Goal: Task Accomplishment & Management: Manage account settings

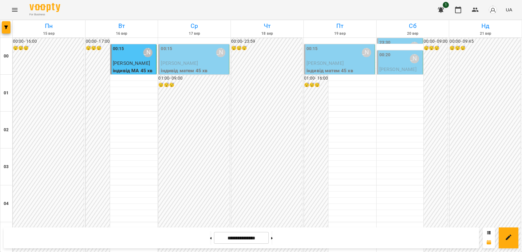
scroll to position [478, 0]
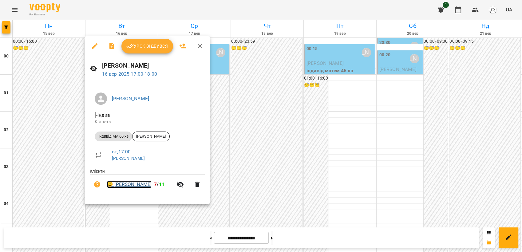
click at [135, 186] on link "😀 Софія Шевченко" at bounding box center [129, 184] width 45 height 7
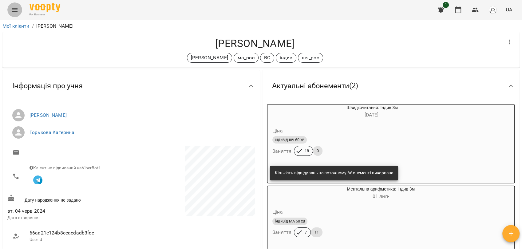
click at [12, 7] on icon "Menu" at bounding box center [14, 9] width 7 height 7
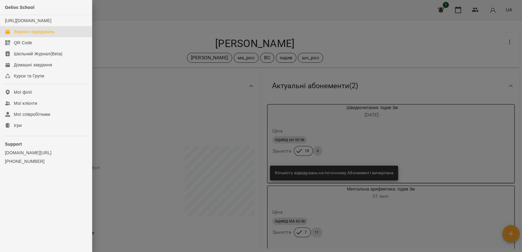
click at [27, 35] on div "Журнал відвідувань" at bounding box center [34, 32] width 41 height 6
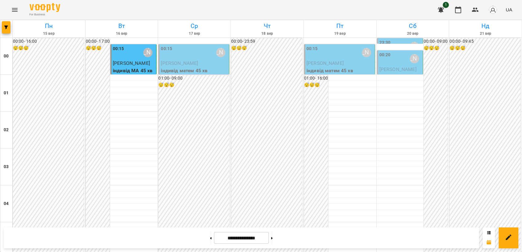
scroll to position [699, 0]
click at [210, 240] on button at bounding box center [211, 238] width 2 height 14
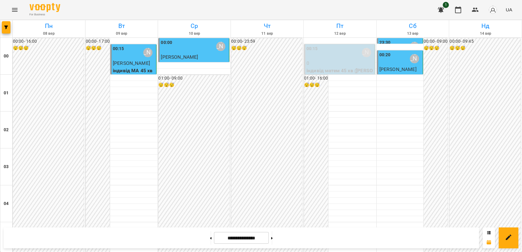
scroll to position [630, 0]
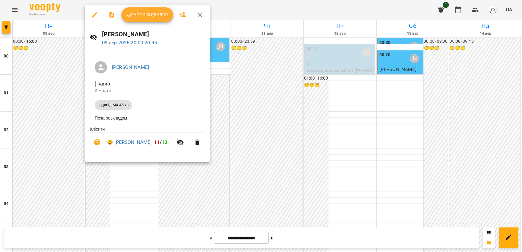
click at [251, 129] on div at bounding box center [261, 126] width 522 height 252
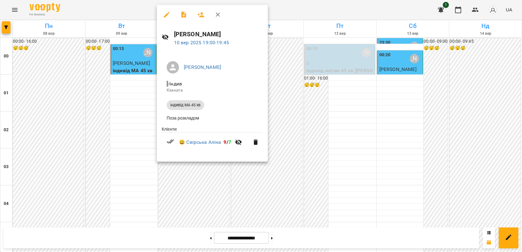
click at [284, 83] on div at bounding box center [261, 126] width 522 height 252
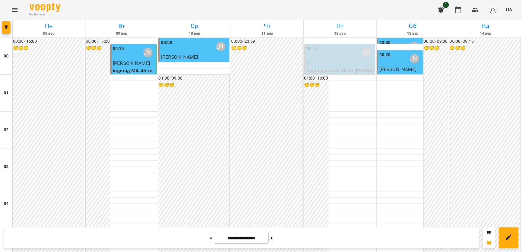
scroll to position [615, 0]
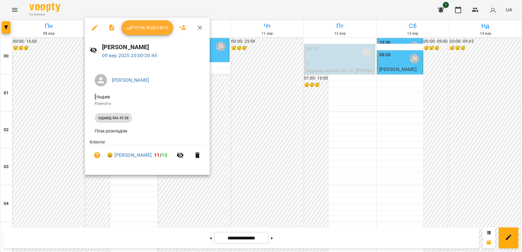
click at [246, 75] on div at bounding box center [261, 126] width 522 height 252
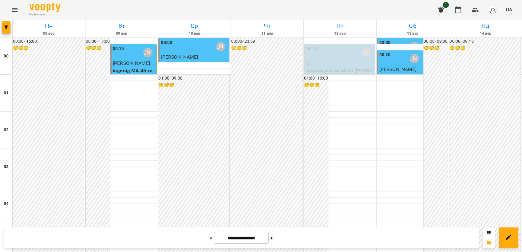
scroll to position [649, 0]
click at [210, 238] on button at bounding box center [211, 238] width 2 height 14
type input "**********"
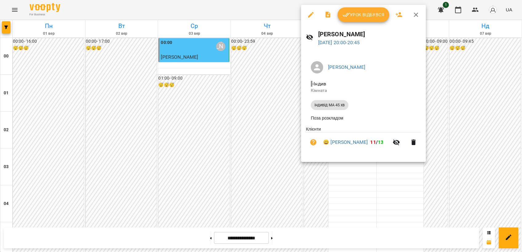
click at [456, 131] on div at bounding box center [261, 126] width 522 height 252
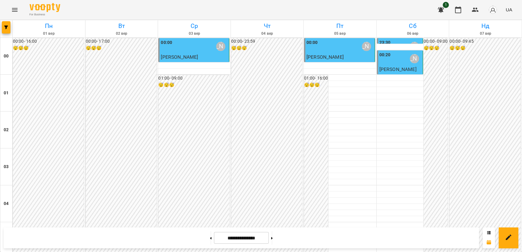
scroll to position [615, 0]
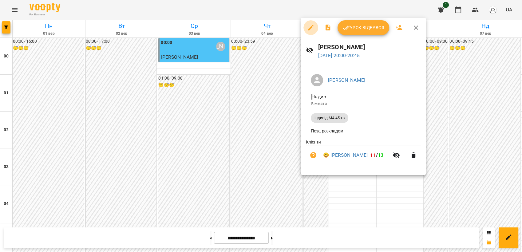
click at [309, 28] on icon "button" at bounding box center [310, 27] width 7 height 7
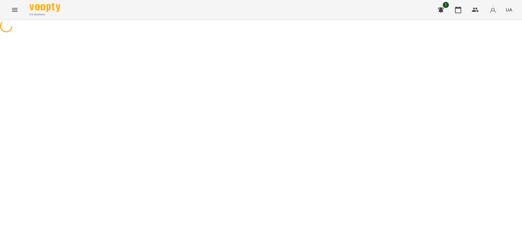
select select "**********"
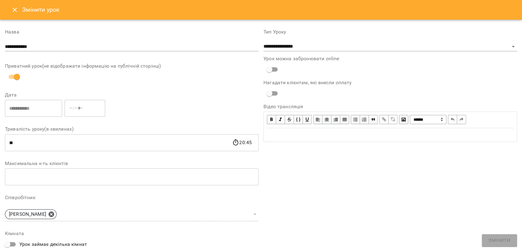
click at [15, 8] on icon "Close" at bounding box center [14, 9] width 7 height 7
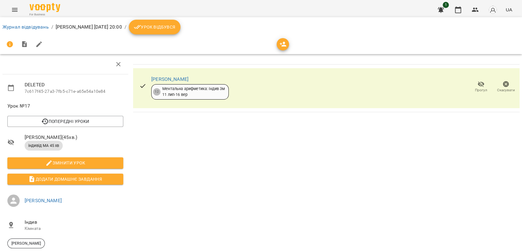
click at [503, 86] on icon "button" at bounding box center [506, 84] width 6 height 6
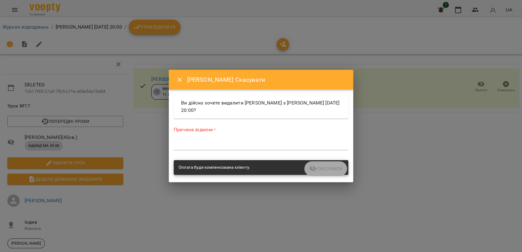
click at [201, 146] on textarea at bounding box center [261, 145] width 175 height 6
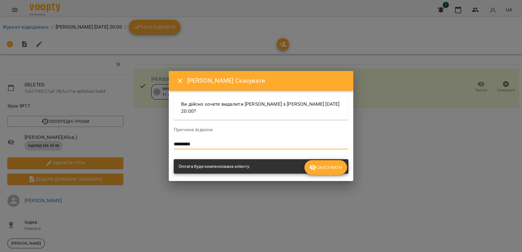
type textarea "*********"
click at [331, 166] on span "Скасувати" at bounding box center [325, 167] width 33 height 7
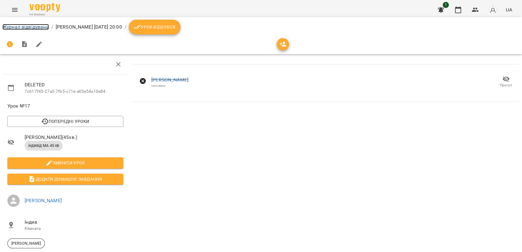
click at [22, 26] on link "Журнал відвідувань" at bounding box center [25, 27] width 46 height 6
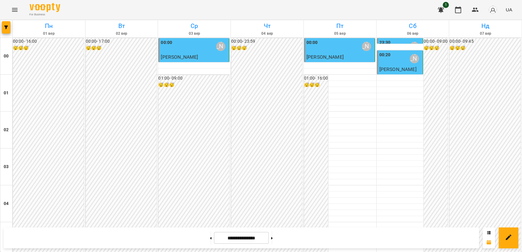
scroll to position [649, 0]
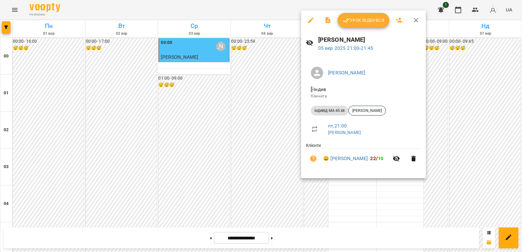
click at [309, 21] on icon "button" at bounding box center [310, 20] width 7 height 7
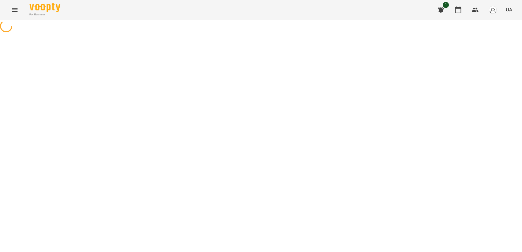
select select "**********"
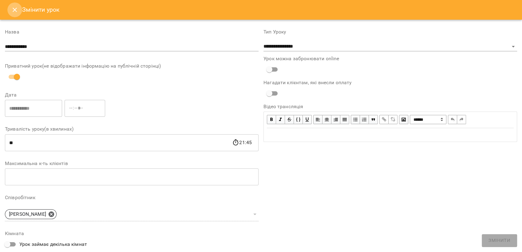
click at [14, 14] on button "Close" at bounding box center [14, 9] width 15 height 15
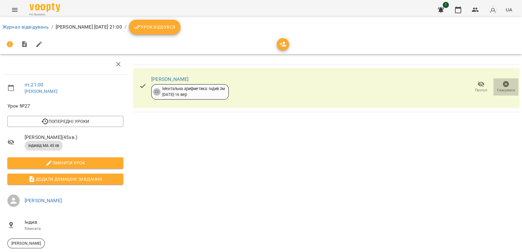
click at [503, 82] on icon "button" at bounding box center [506, 84] width 6 height 6
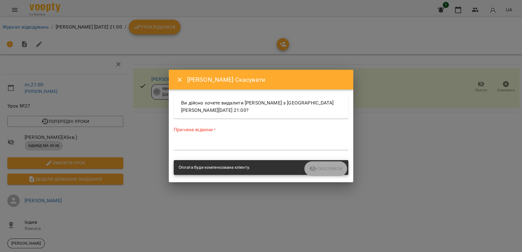
click at [241, 144] on textarea at bounding box center [261, 145] width 175 height 6
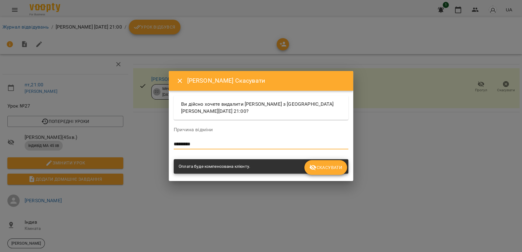
type textarea "*********"
click at [324, 169] on span "Скасувати" at bounding box center [325, 167] width 33 height 7
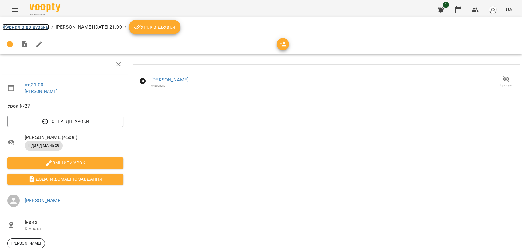
drag, startPoint x: 20, startPoint y: 27, endPoint x: 45, endPoint y: 25, distance: 25.3
click at [20, 27] on link "Журнал відвідувань" at bounding box center [25, 27] width 46 height 6
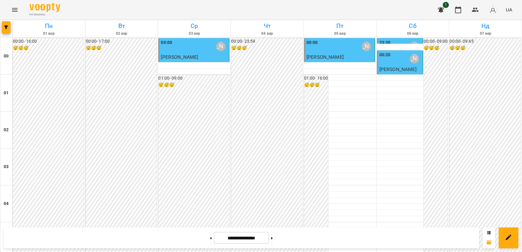
scroll to position [683, 0]
click at [273, 240] on button at bounding box center [272, 238] width 2 height 14
type input "**********"
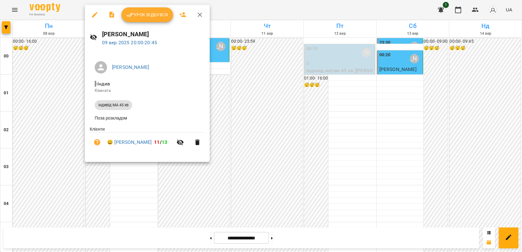
click at [92, 16] on icon "button" at bounding box center [95, 15] width 6 height 6
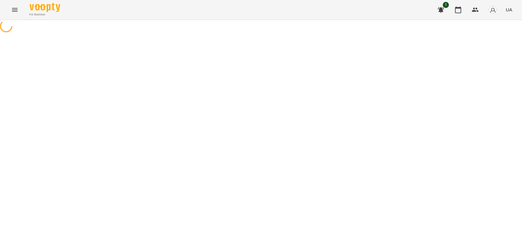
select select "**********"
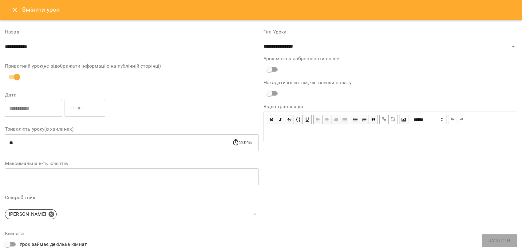
click at [11, 8] on icon "Close" at bounding box center [14, 9] width 7 height 7
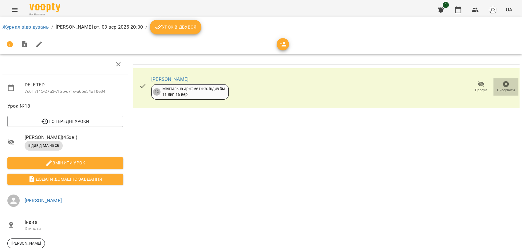
click at [503, 83] on icon "button" at bounding box center [506, 84] width 6 height 6
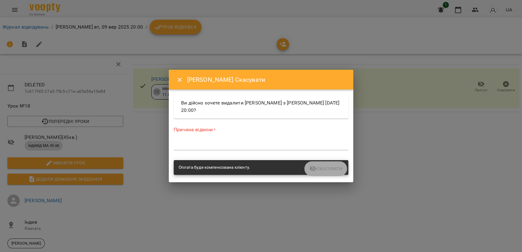
click at [224, 142] on div "*" at bounding box center [261, 146] width 175 height 10
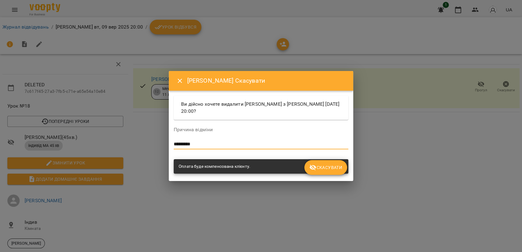
type textarea "*********"
drag, startPoint x: 321, startPoint y: 166, endPoint x: 338, endPoint y: 135, distance: 35.2
click at [322, 166] on span "Скасувати" at bounding box center [325, 167] width 33 height 7
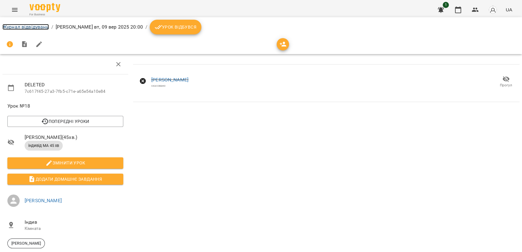
click at [21, 25] on link "Журнал відвідувань" at bounding box center [25, 27] width 46 height 6
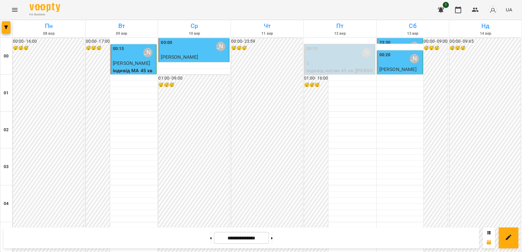
scroll to position [615, 0]
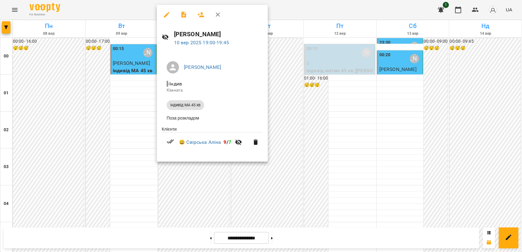
click at [254, 190] on div at bounding box center [261, 126] width 522 height 252
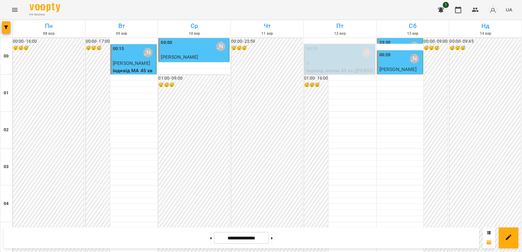
scroll to position [699, 0]
click at [273, 239] on button at bounding box center [272, 238] width 2 height 14
type input "**********"
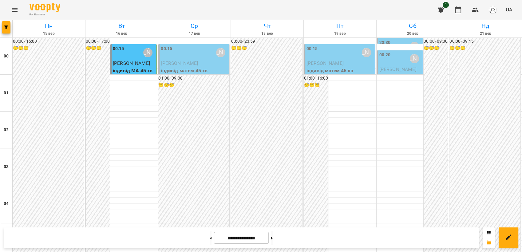
scroll to position [615, 0]
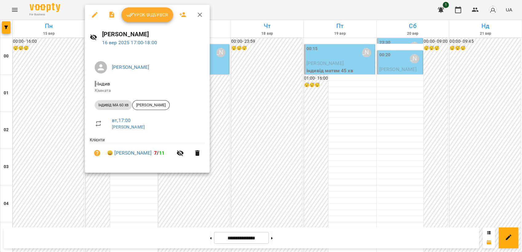
click at [97, 14] on icon "button" at bounding box center [94, 14] width 7 height 7
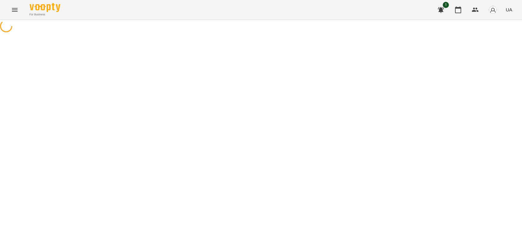
select select "**********"
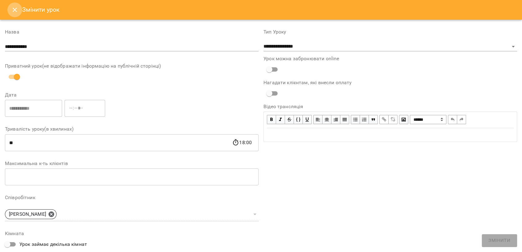
click at [16, 11] on icon "Close" at bounding box center [15, 10] width 4 height 4
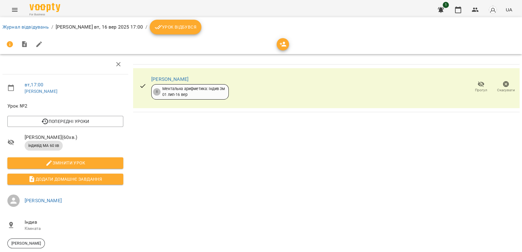
click at [475, 90] on span "Прогул" at bounding box center [481, 90] width 12 height 5
click at [169, 30] on span "Урок відбувся" at bounding box center [176, 26] width 42 height 7
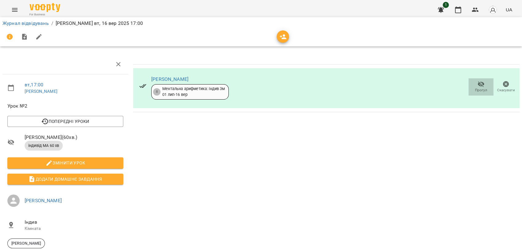
click at [478, 84] on icon "button" at bounding box center [481, 84] width 7 height 7
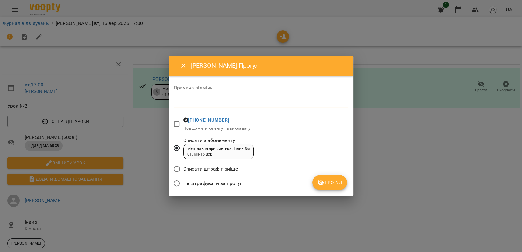
click at [195, 104] on textarea at bounding box center [261, 102] width 175 height 6
type textarea "******"
click at [340, 183] on span "Прогул" at bounding box center [329, 182] width 25 height 7
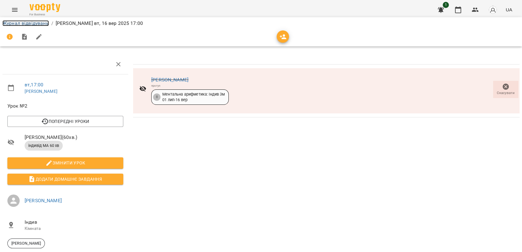
click at [35, 22] on link "Журнал відвідувань" at bounding box center [25, 23] width 46 height 6
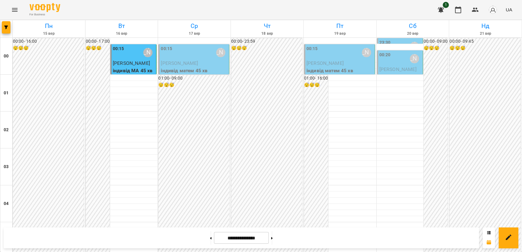
scroll to position [546, 0]
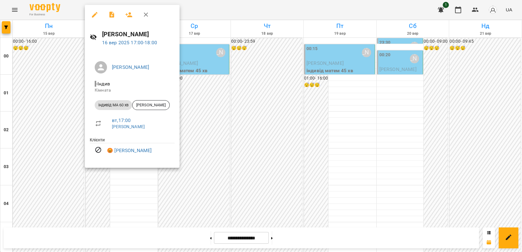
click at [258, 181] on div at bounding box center [261, 126] width 522 height 252
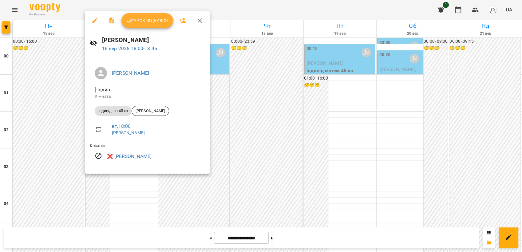
click at [252, 162] on div at bounding box center [261, 126] width 522 height 252
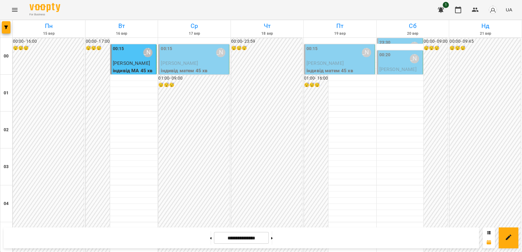
scroll to position [289, 0]
click at [14, 14] on button "Menu" at bounding box center [14, 9] width 15 height 15
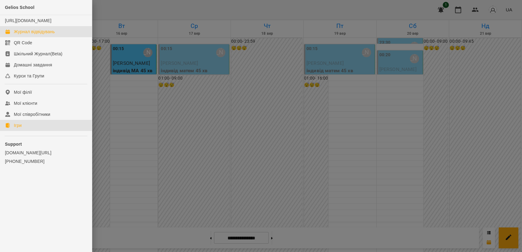
click at [43, 131] on link "Ігри" at bounding box center [46, 125] width 92 height 11
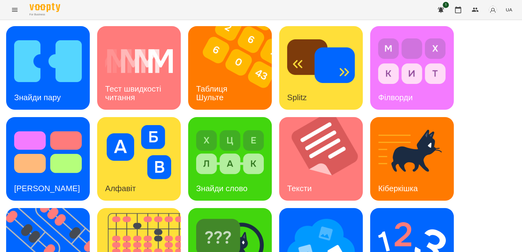
scroll to position [137, 0]
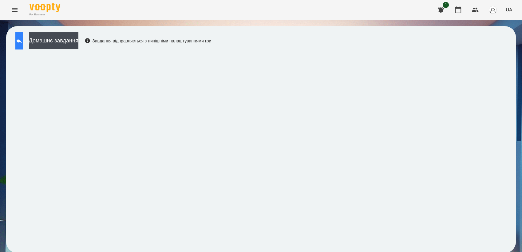
click at [23, 43] on icon at bounding box center [18, 40] width 7 height 7
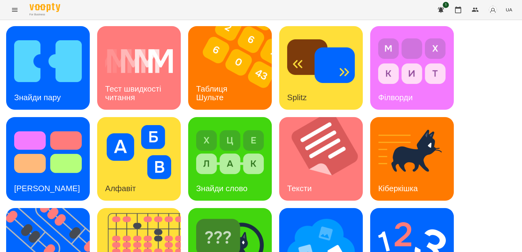
scroll to position [137, 0]
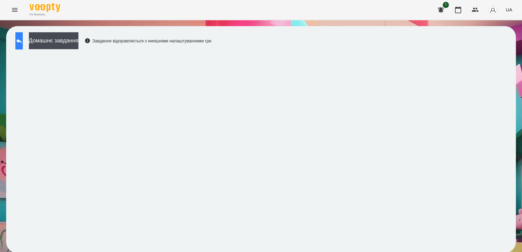
click at [23, 45] on button at bounding box center [18, 40] width 7 height 17
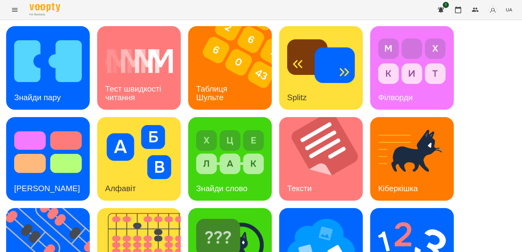
scroll to position [102, 0]
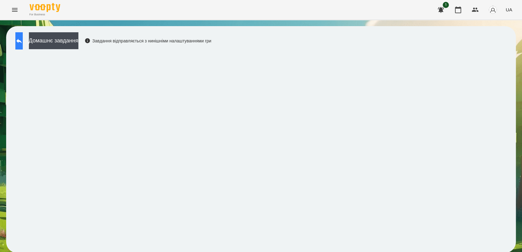
click at [20, 37] on button at bounding box center [18, 40] width 7 height 17
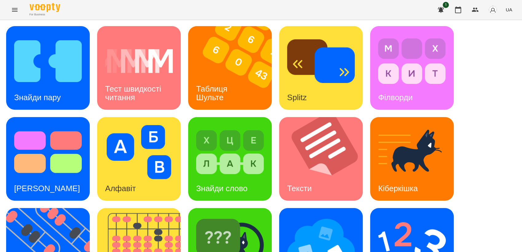
scroll to position [137, 0]
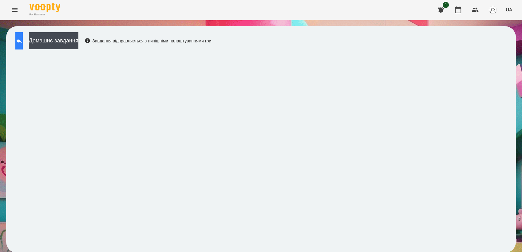
click at [23, 38] on button at bounding box center [18, 40] width 7 height 17
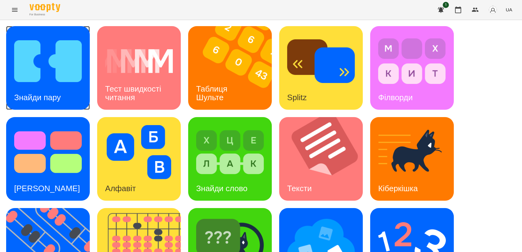
click at [58, 53] on img at bounding box center [48, 61] width 68 height 54
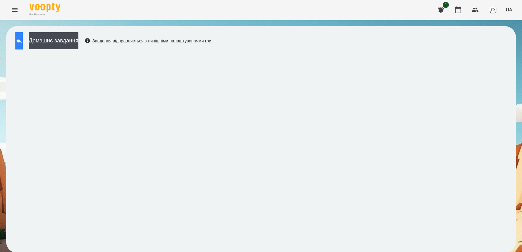
click at [21, 41] on icon at bounding box center [18, 40] width 7 height 7
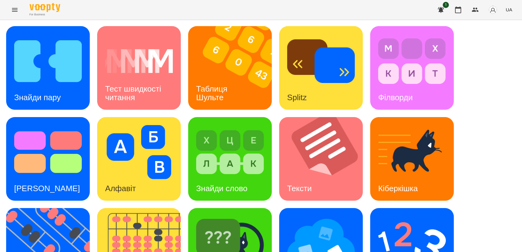
scroll to position [102, 0]
click at [321, 216] on img at bounding box center [321, 243] width 68 height 54
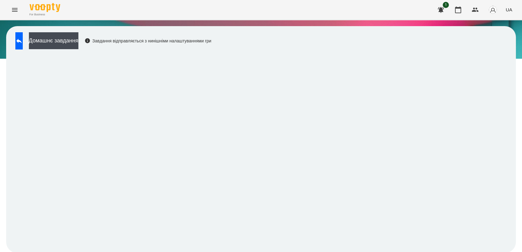
scroll to position [1, 0]
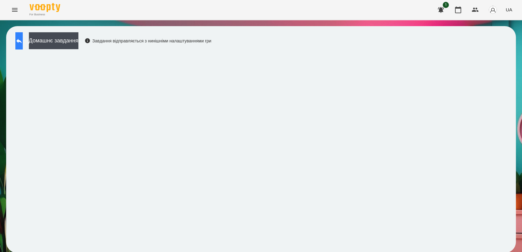
click at [23, 42] on icon at bounding box center [18, 40] width 7 height 7
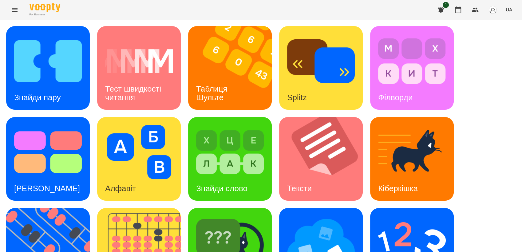
scroll to position [103, 0]
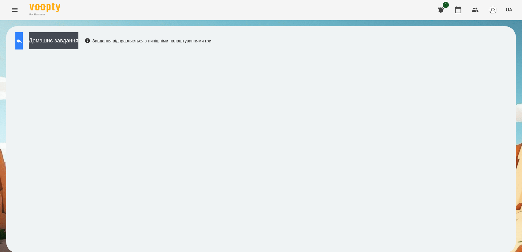
click at [22, 40] on icon at bounding box center [19, 41] width 6 height 5
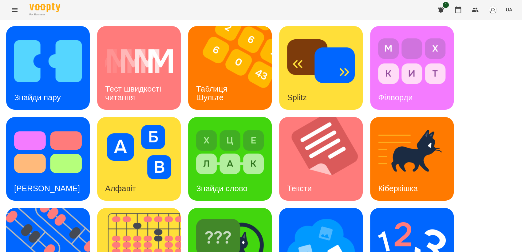
scroll to position [137, 0]
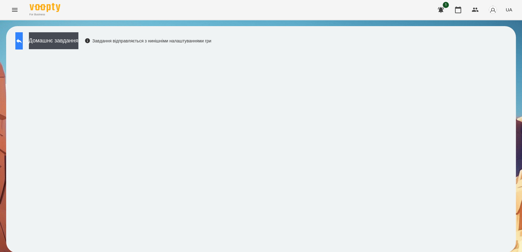
click at [23, 40] on icon at bounding box center [18, 40] width 7 height 7
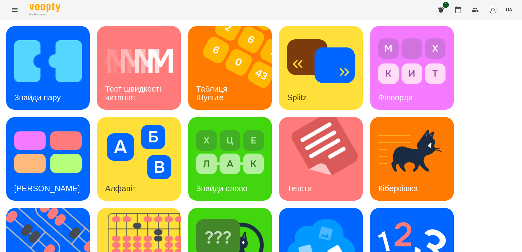
scroll to position [102, 0]
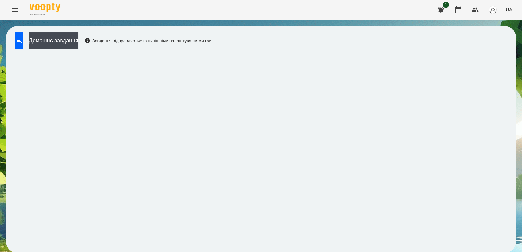
scroll to position [1, 0]
click at [11, 9] on icon "Menu" at bounding box center [14, 9] width 7 height 7
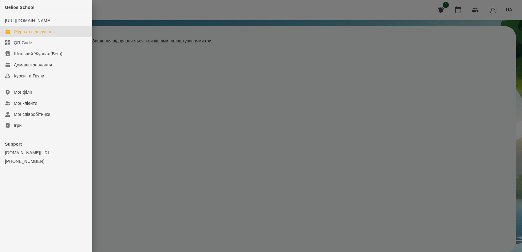
click at [47, 37] on link "Журнал відвідувань" at bounding box center [46, 31] width 92 height 11
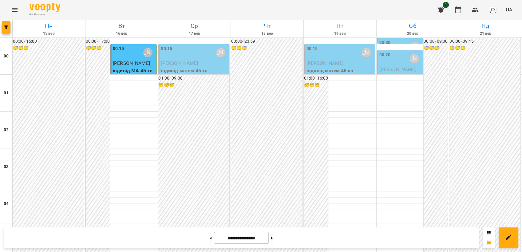
scroll to position [494, 0]
drag, startPoint x: 210, startPoint y: 88, endPoint x: 214, endPoint y: 105, distance: 16.9
drag, startPoint x: 476, startPoint y: 160, endPoint x: 258, endPoint y: 77, distance: 233.5
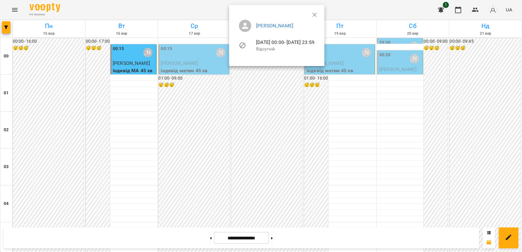
click at [319, 15] on ul "Тюрдьо Лариса 18-09-2025 00:00 - 18-09-2025 23:59 Відсутній" at bounding box center [276, 37] width 85 height 44
click at [324, 14] on div "Тюрдьо Лариса 18-09-2025 00:00 - 18-09-2025 23:59 Відсутній" at bounding box center [276, 35] width 95 height 61
click at [412, 116] on div at bounding box center [261, 126] width 522 height 252
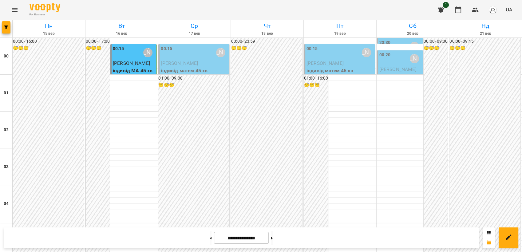
scroll to position [357, 0]
click at [273, 237] on button at bounding box center [272, 238] width 2 height 14
type input "**********"
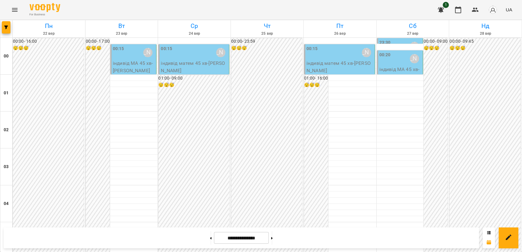
scroll to position [699, 0]
